Goal: Information Seeking & Learning: Learn about a topic

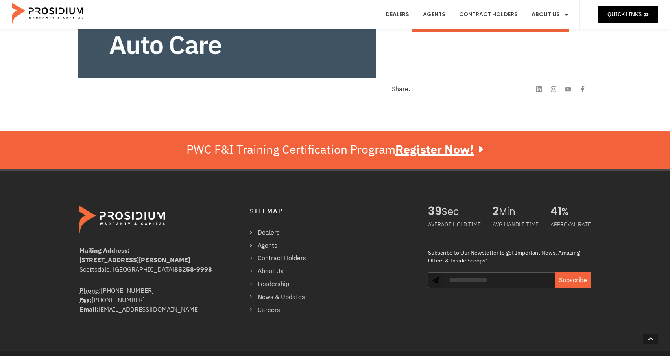
scroll to position [393, 0]
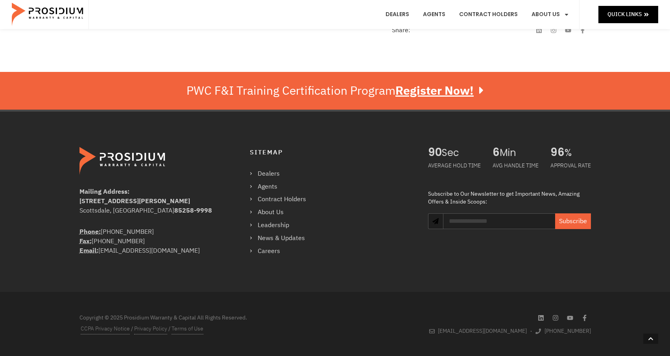
click at [31, 277] on div "Mailing Address: [STREET_ADDRESS][PERSON_NAME] Phone: [PHONE_NUMBER] Fax: [PHON…" at bounding box center [335, 201] width 670 height 183
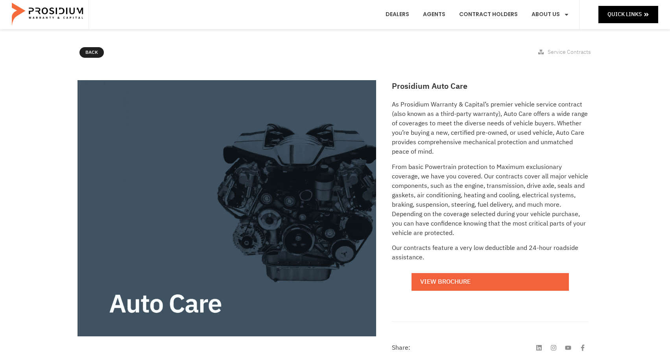
scroll to position [118, 0]
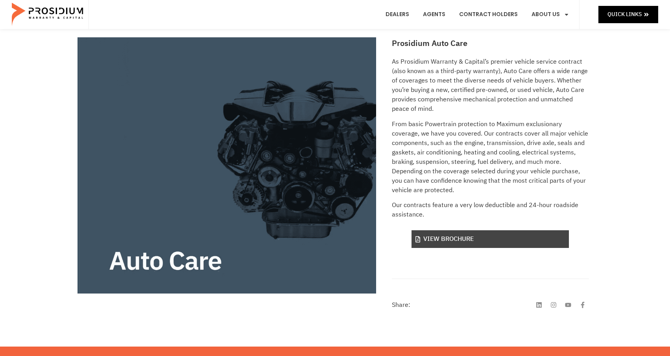
click at [463, 236] on link "View Brochure" at bounding box center [490, 240] width 157 height 18
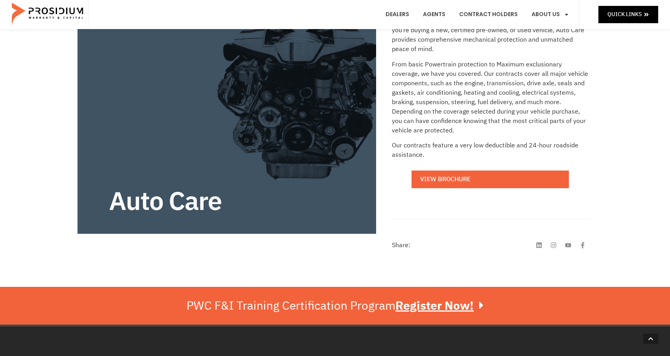
scroll to position [0, 0]
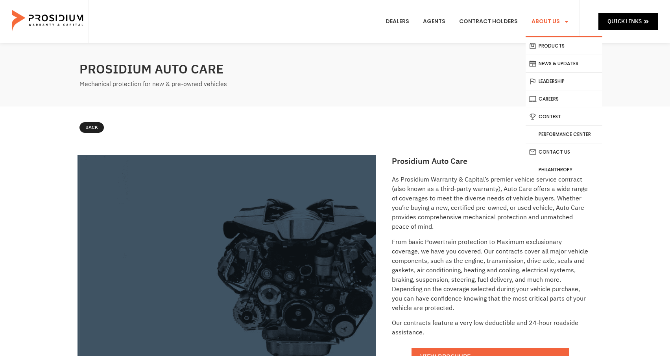
click at [548, 23] on link "About Us" at bounding box center [551, 21] width 50 height 29
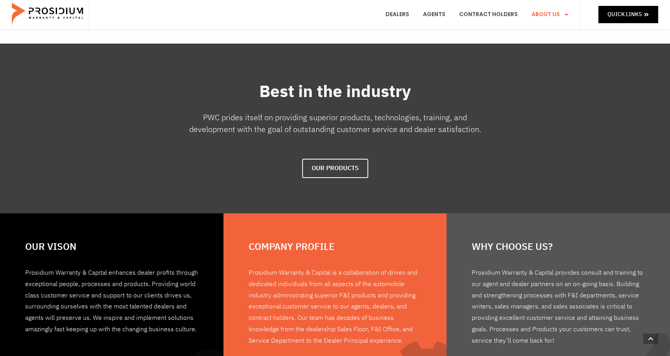
scroll to position [236, 0]
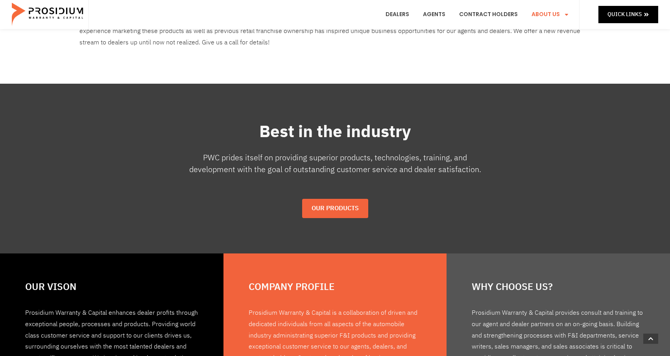
click at [323, 207] on span "Our Products" at bounding box center [335, 208] width 47 height 11
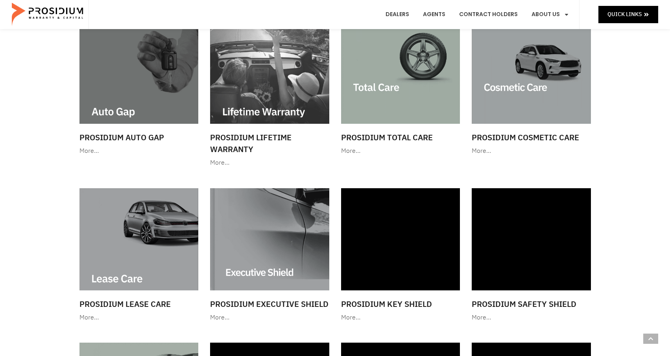
scroll to position [393, 0]
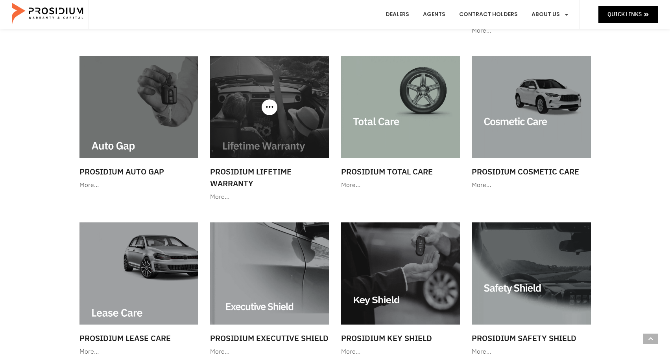
click at [221, 198] on div "More…" at bounding box center [269, 197] width 119 height 11
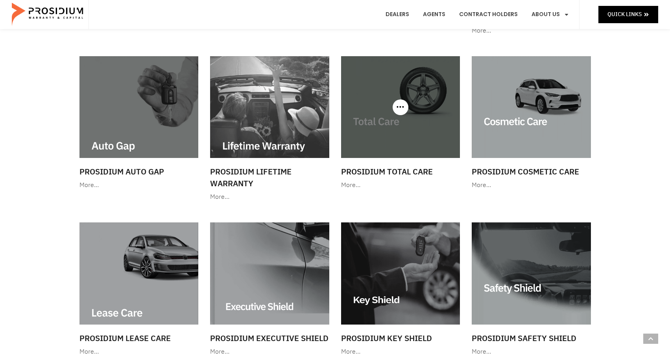
click at [407, 173] on h3 "Prosidium Total Care" at bounding box center [400, 172] width 119 height 12
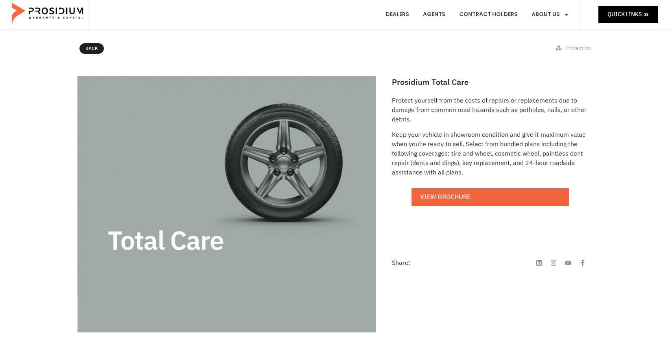
scroll to position [79, 0]
click at [488, 207] on div "Protect yourself from the costs of repairs or replacements due to damage from c…" at bounding box center [490, 156] width 197 height 121
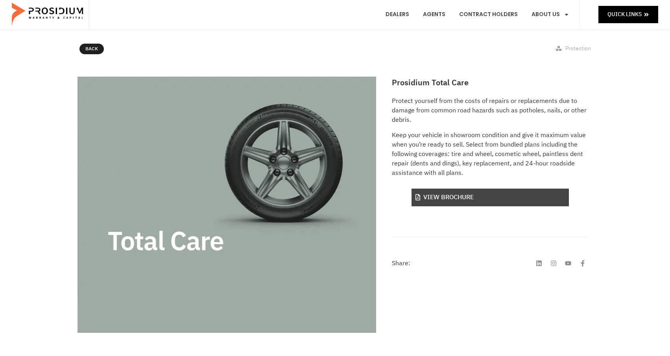
click at [486, 201] on link "View Brochure" at bounding box center [490, 198] width 157 height 18
